Goal: Information Seeking & Learning: Learn about a topic

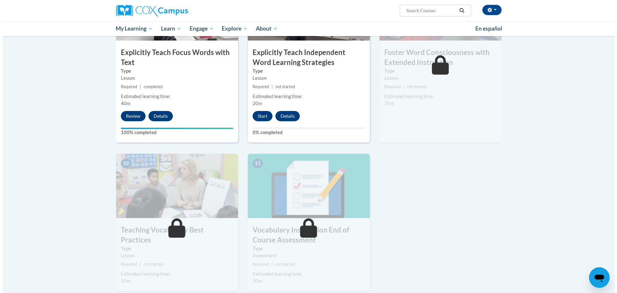
scroll to position [514, 0]
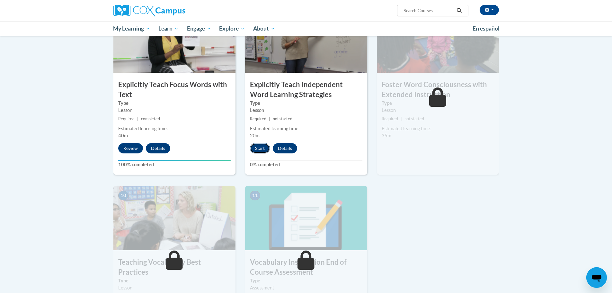
click at [265, 148] on button "Start" at bounding box center [260, 148] width 20 height 10
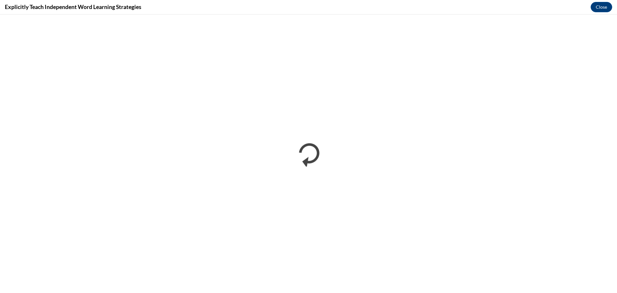
scroll to position [0, 0]
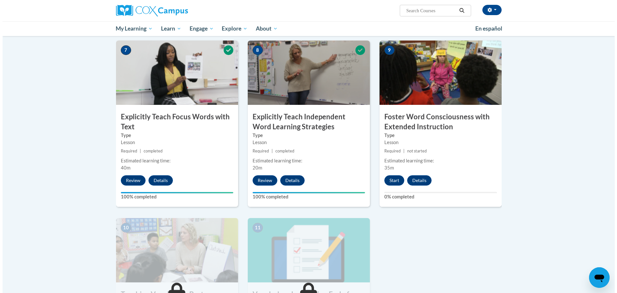
scroll to position [546, 0]
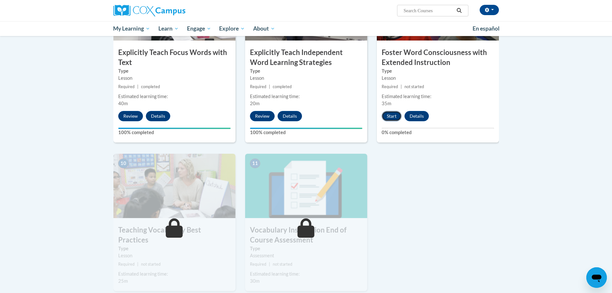
click at [394, 117] on button "Start" at bounding box center [392, 116] width 20 height 10
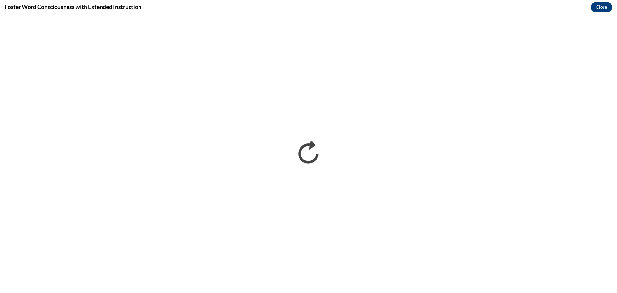
scroll to position [0, 0]
